Goal: Task Accomplishment & Management: Manage account settings

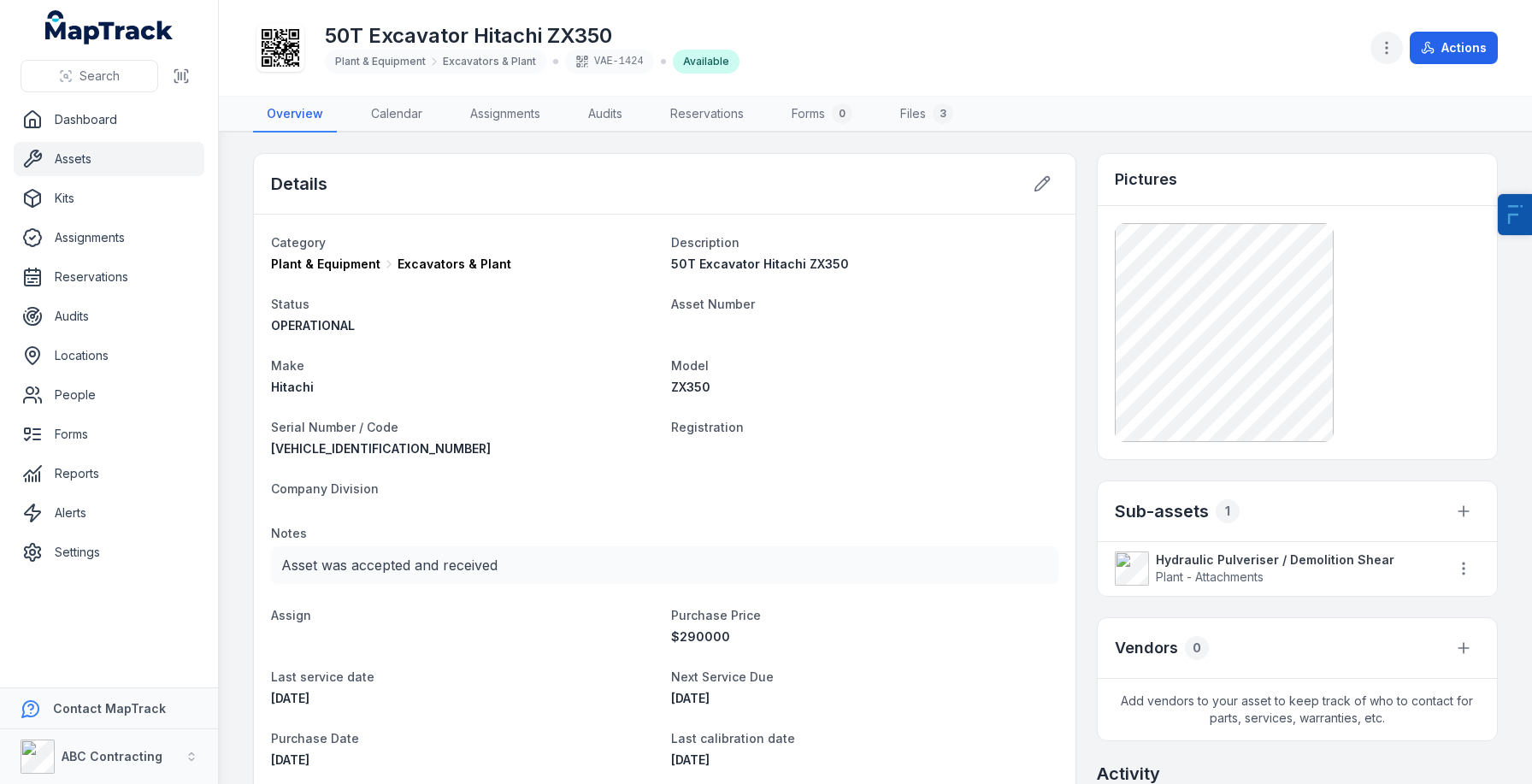
click at [1384, 32] on button "button" at bounding box center [1386, 48] width 33 height 33
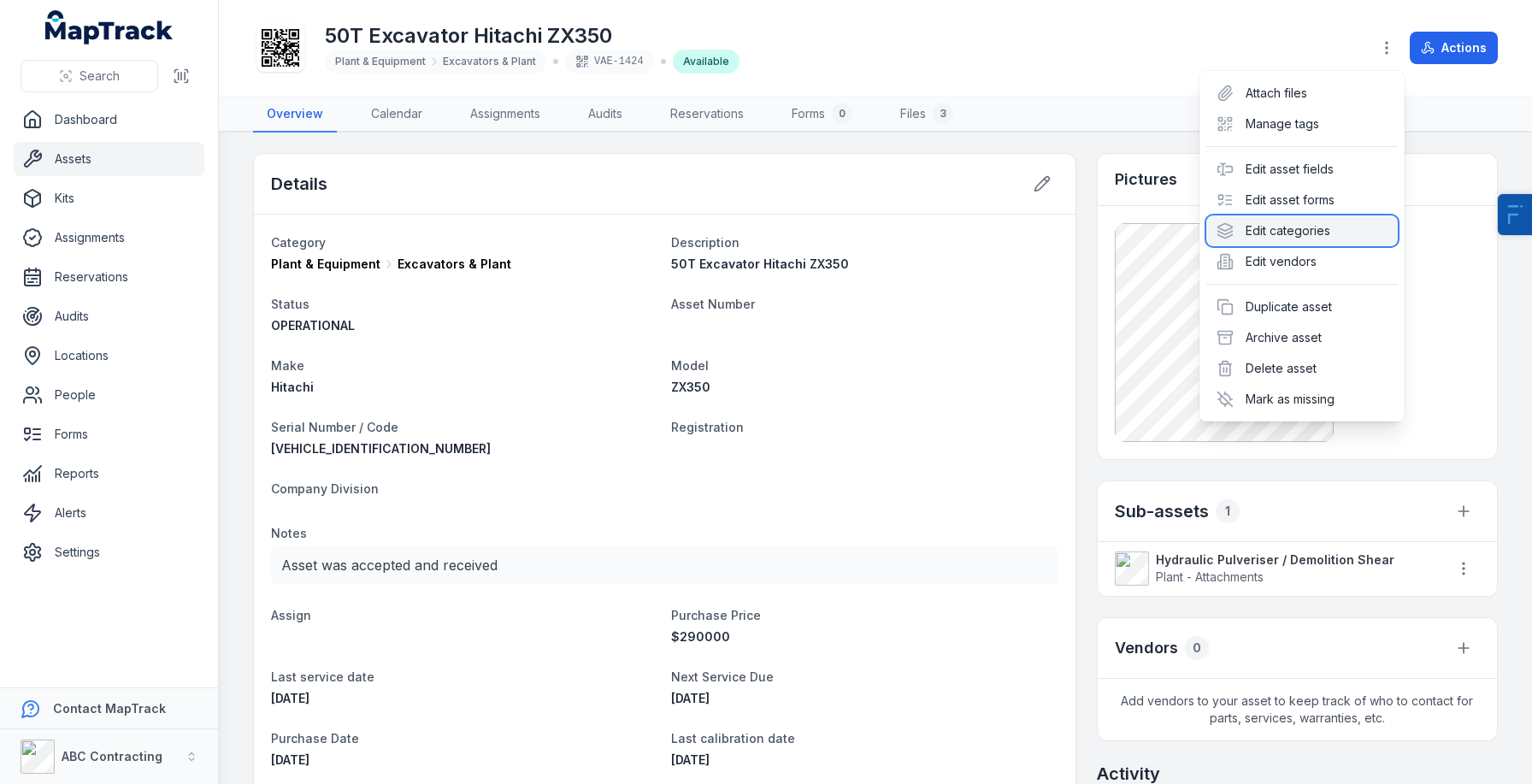
click at [1299, 222] on div "Edit categories" at bounding box center [1301, 231] width 191 height 31
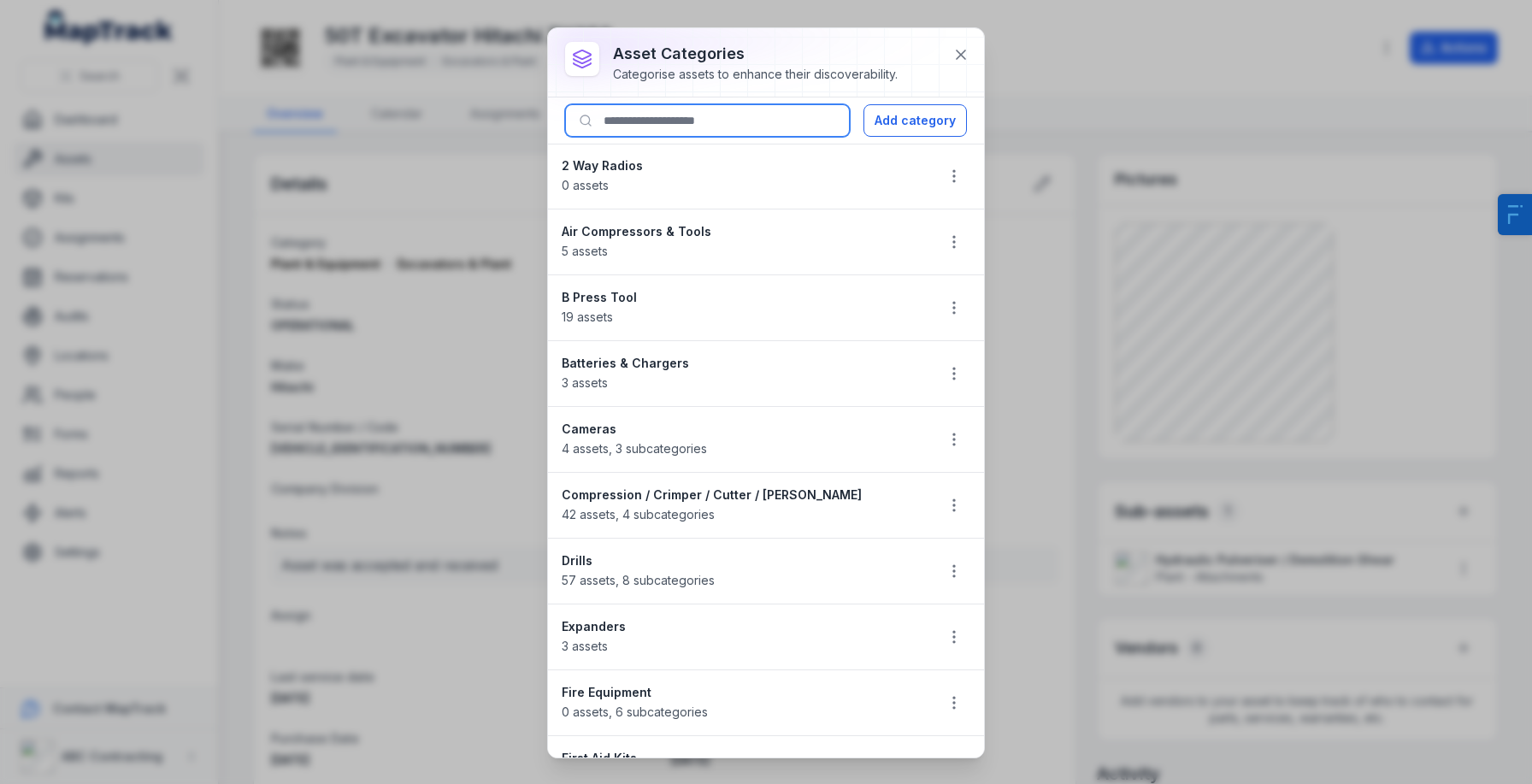
click at [604, 106] on input at bounding box center [708, 120] width 285 height 33
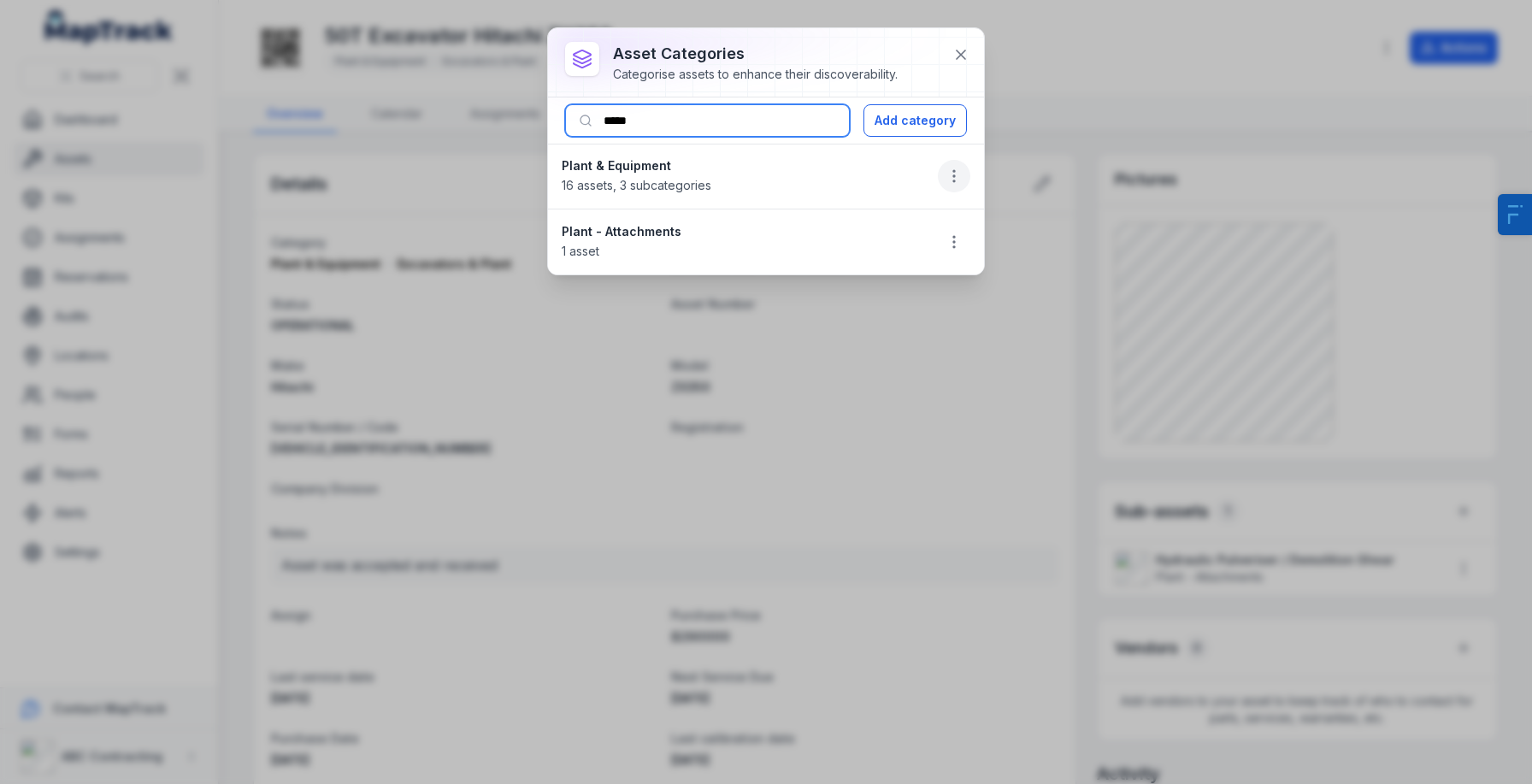
type input "*****"
click at [958, 181] on icon "button" at bounding box center [954, 175] width 17 height 17
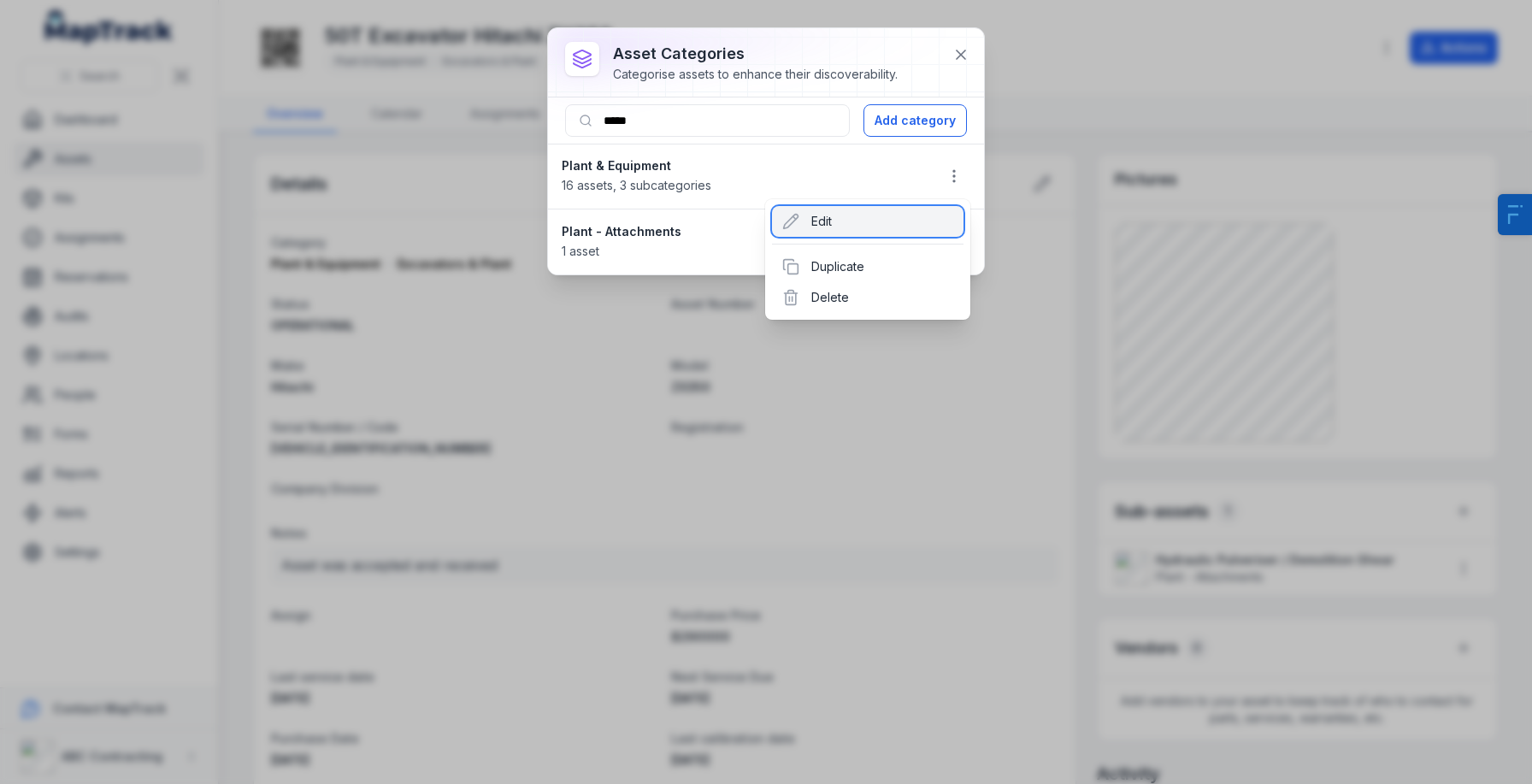
click at [893, 216] on div "Edit" at bounding box center [868, 221] width 191 height 31
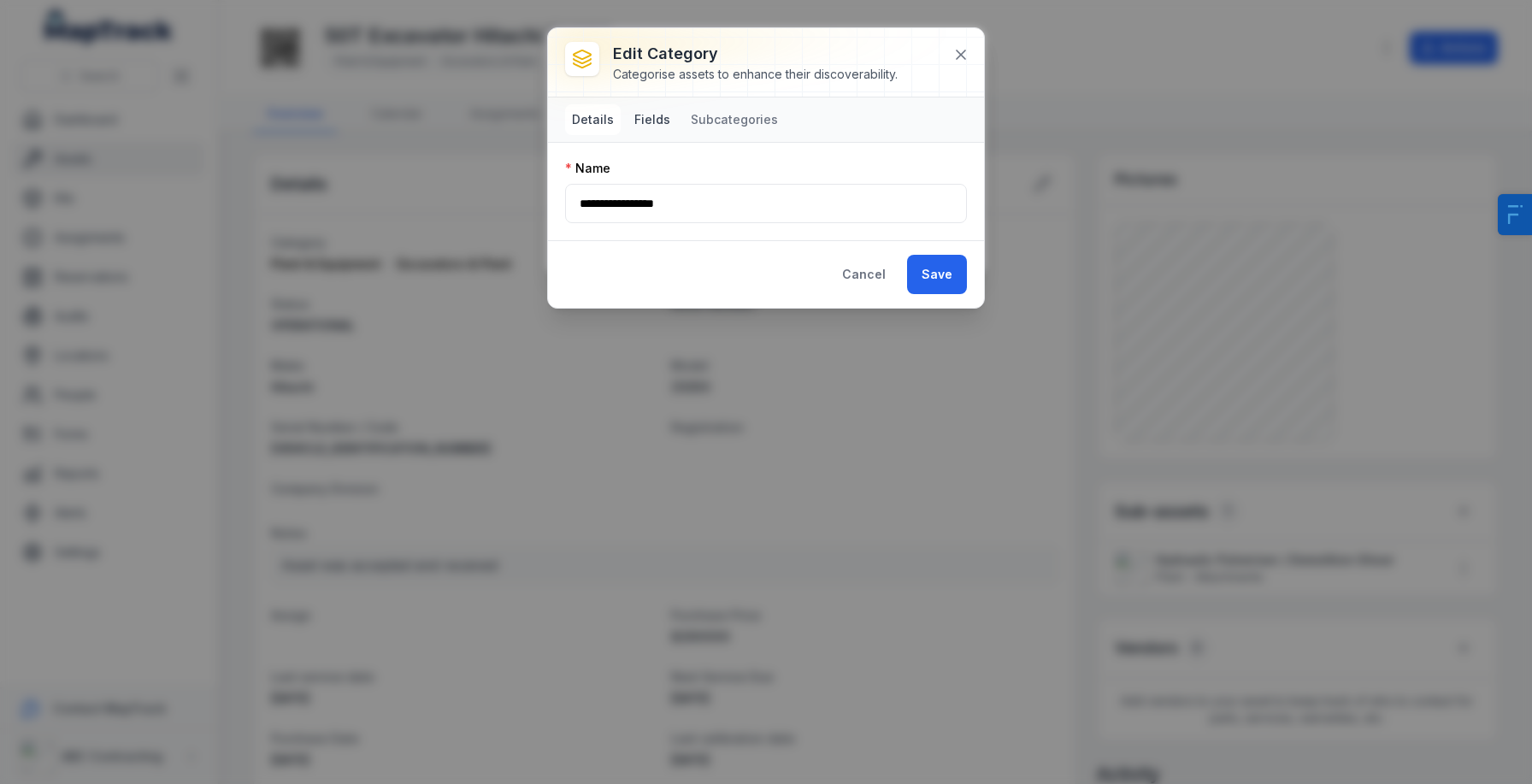
click at [643, 112] on button "Fields" at bounding box center [653, 119] width 50 height 31
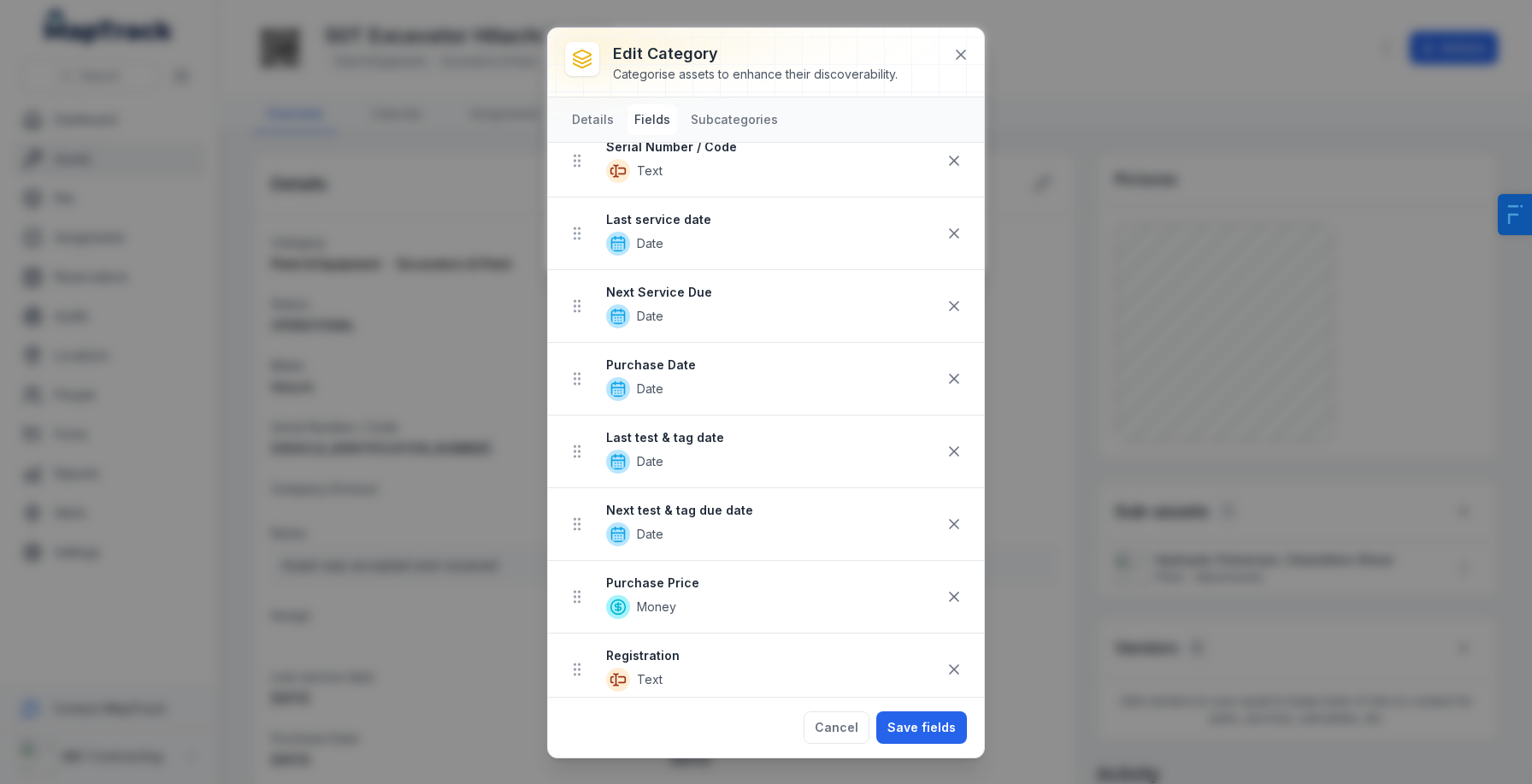
scroll to position [239, 0]
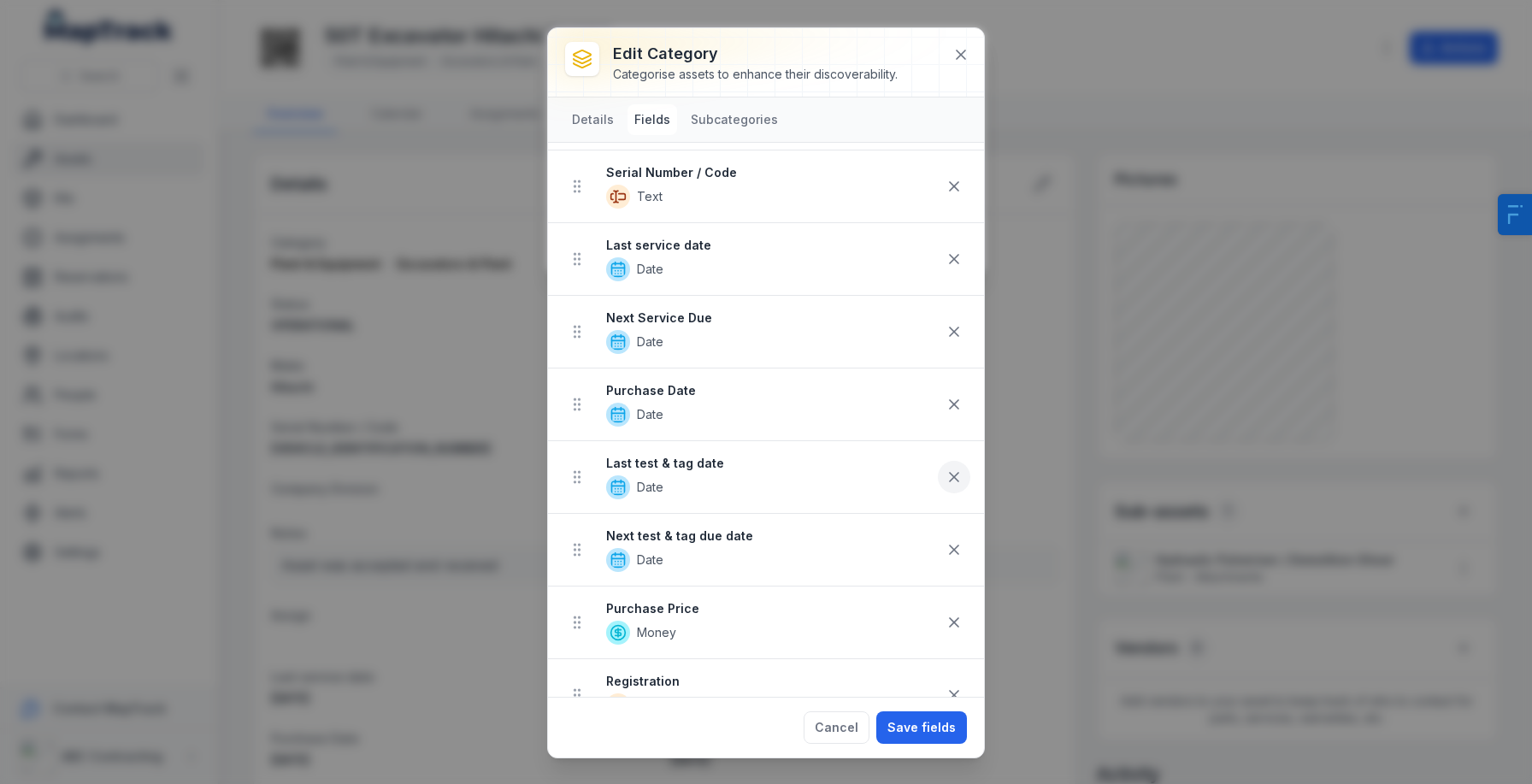
click at [952, 478] on icon at bounding box center [954, 476] width 9 height 9
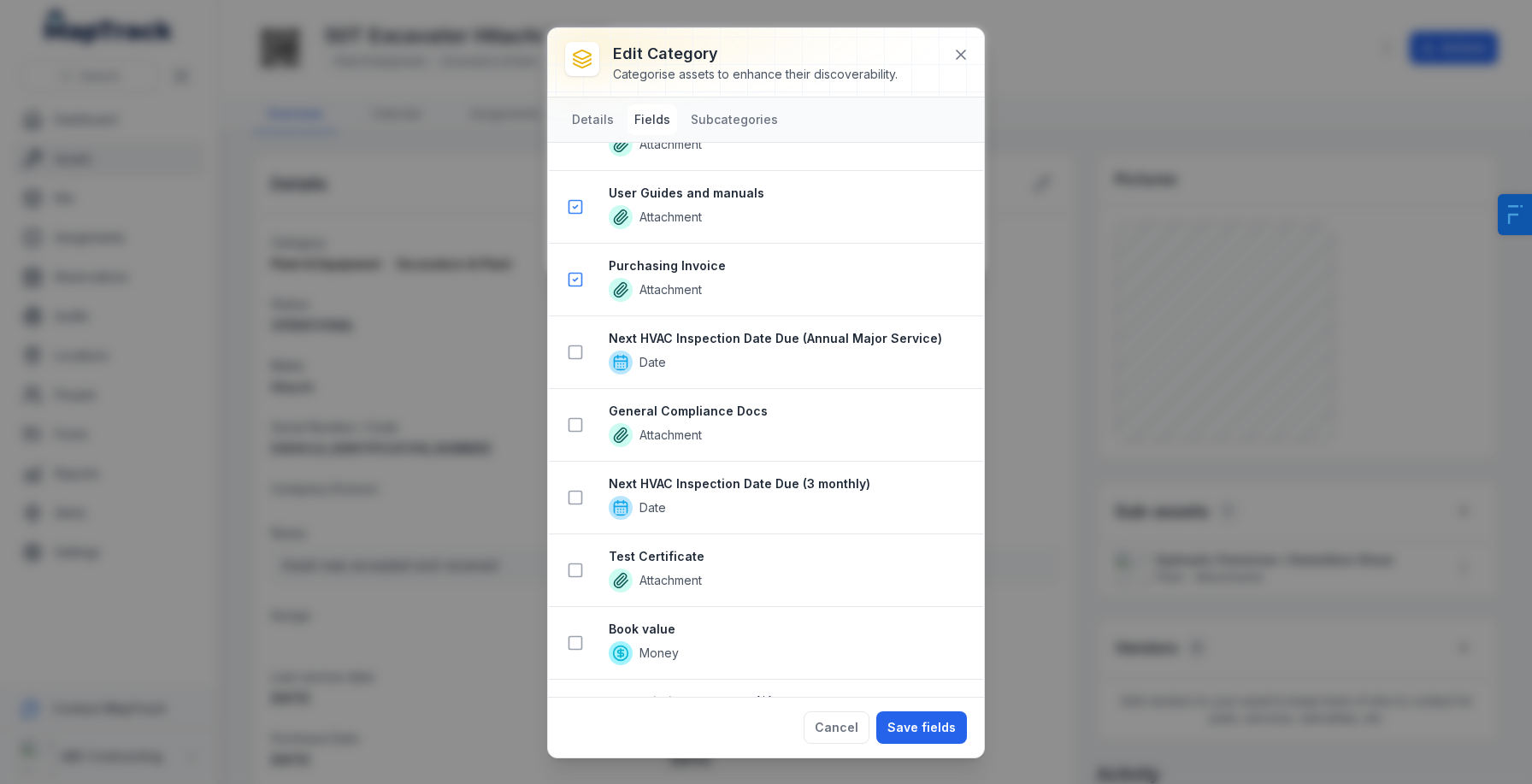
scroll to position [2996, 0]
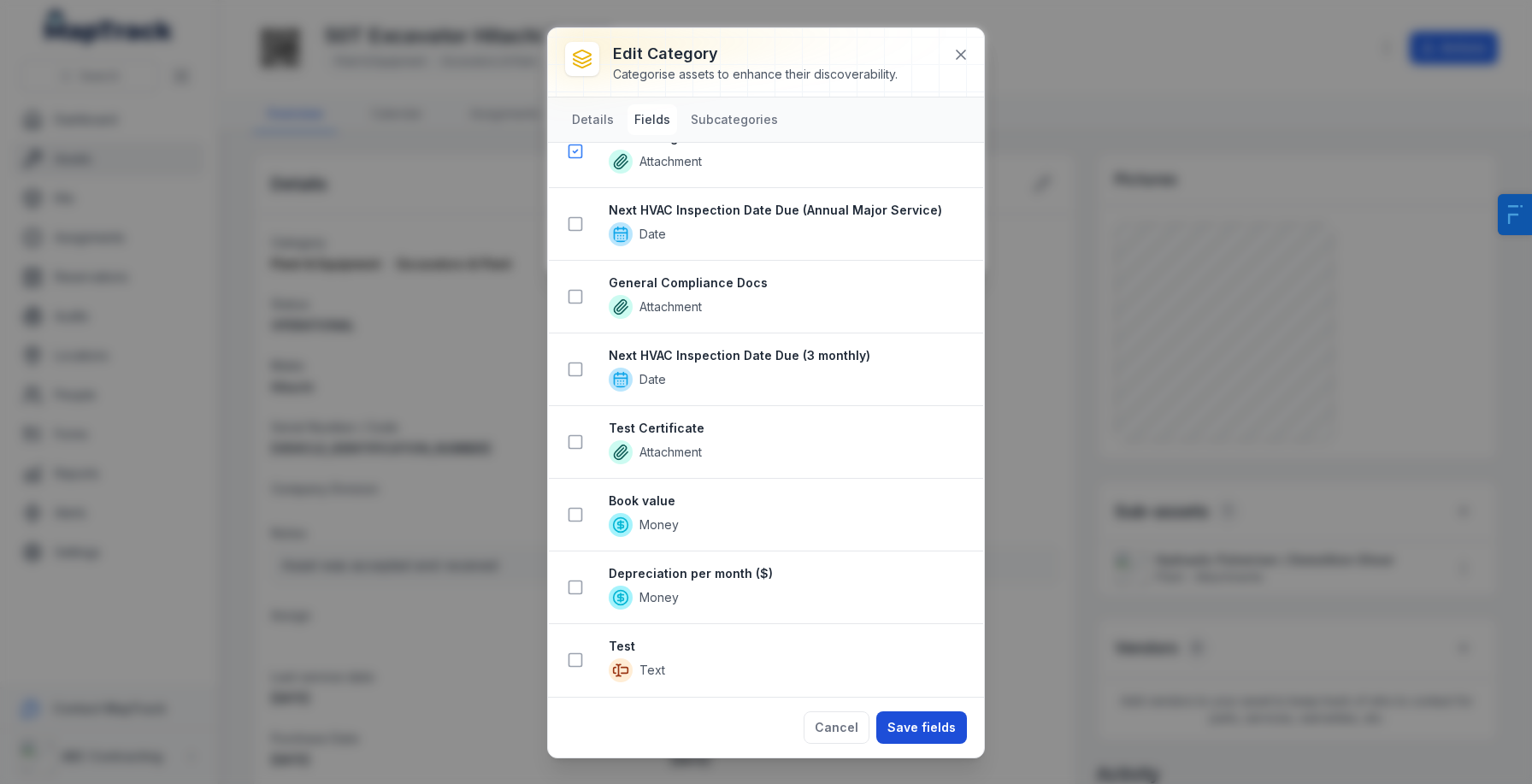
click at [946, 732] on button "Save fields" at bounding box center [922, 727] width 91 height 33
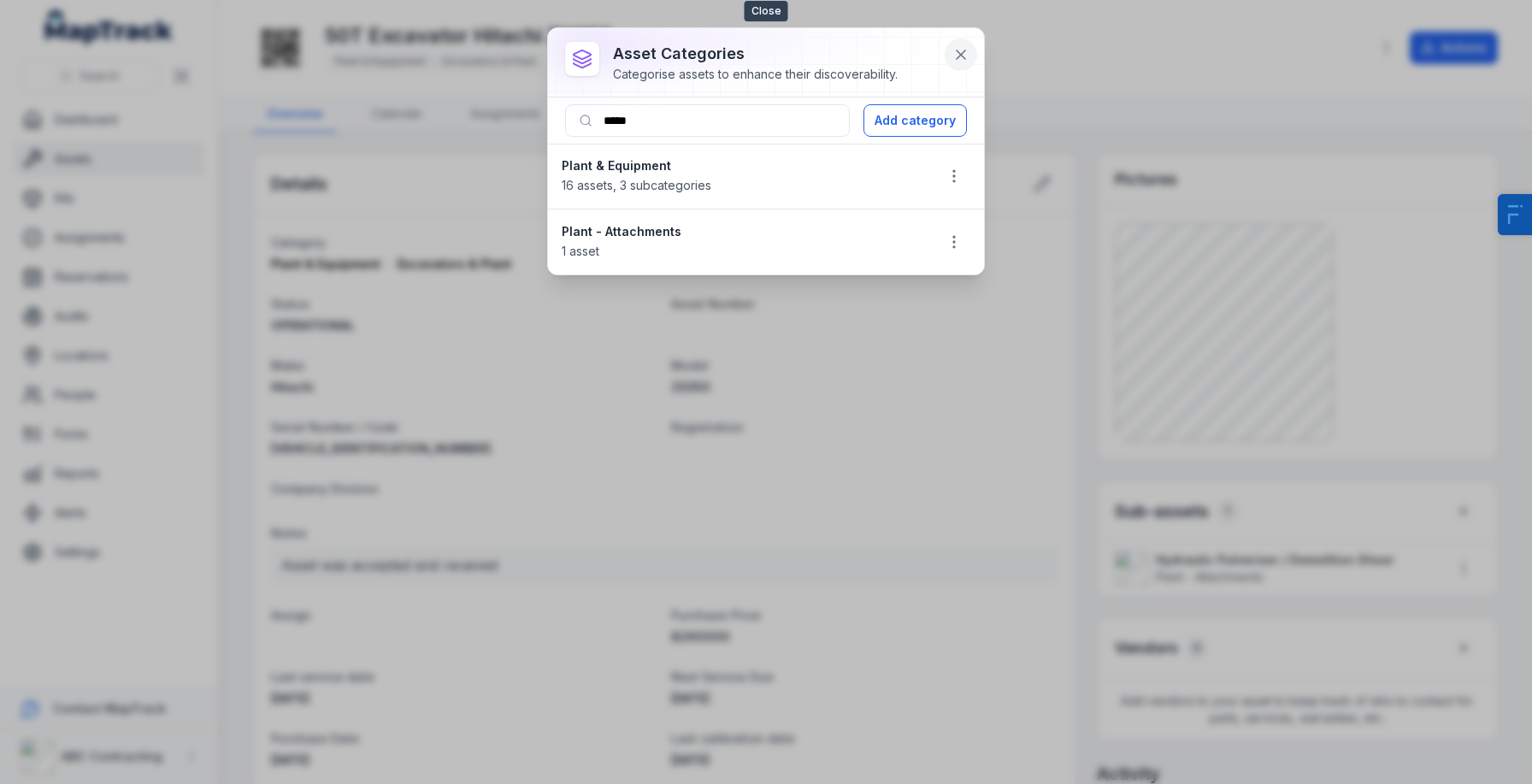
click at [960, 49] on icon at bounding box center [961, 54] width 17 height 17
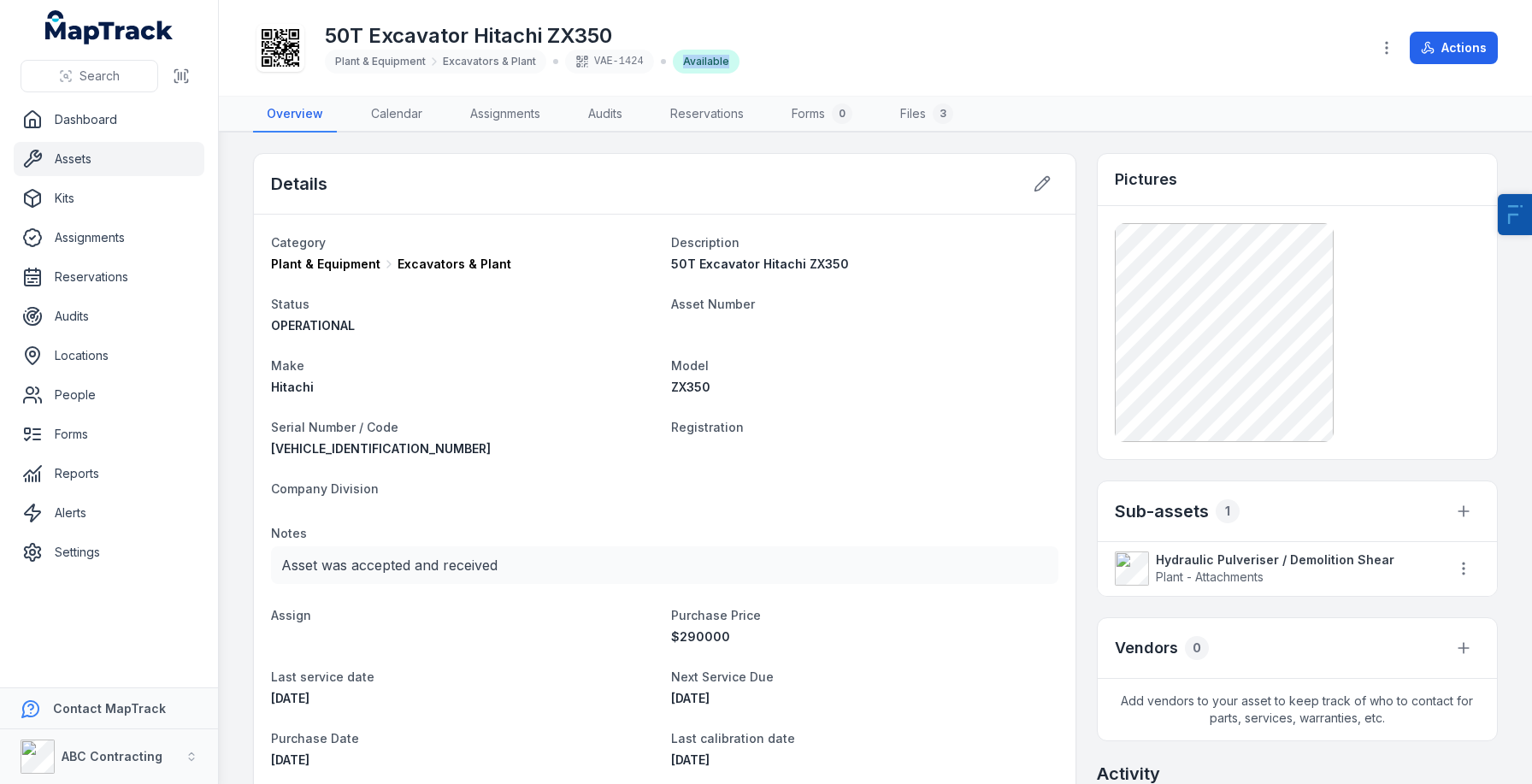
click at [961, 49] on div "50T Excavator Hitachi ZX350 Plant & Equipment Excavators & Plant VAE-1424 Avail…" at bounding box center [805, 48] width 1104 height 54
